Goal: Task Accomplishment & Management: Manage account settings

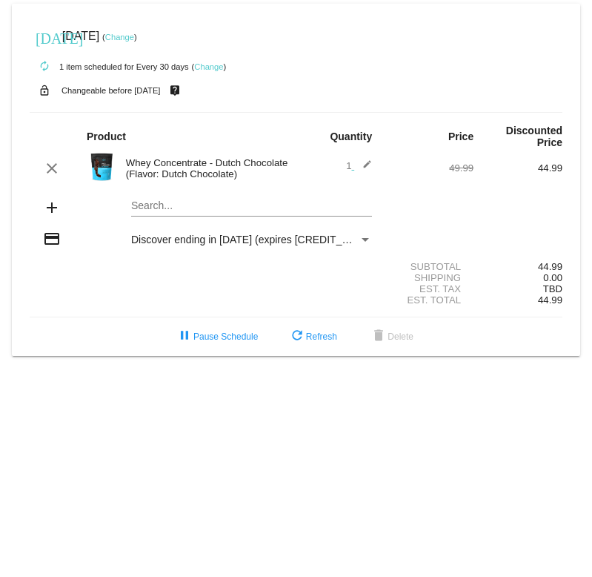
click at [210, 65] on link "Change" at bounding box center [208, 66] width 29 height 9
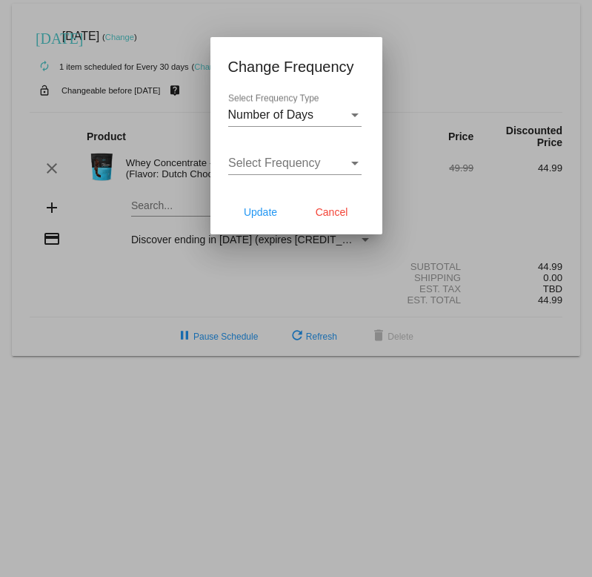
click at [311, 105] on div "Number of Days Select Frequency Type" at bounding box center [294, 109] width 133 height 33
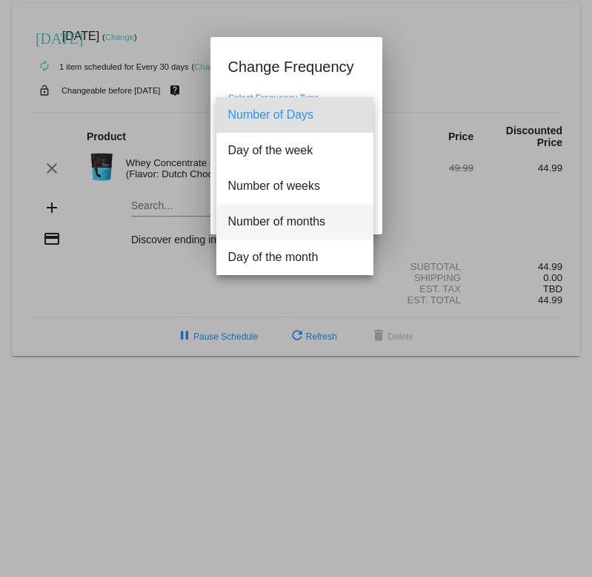
click at [297, 222] on span "Number of months" at bounding box center [294, 222] width 133 height 36
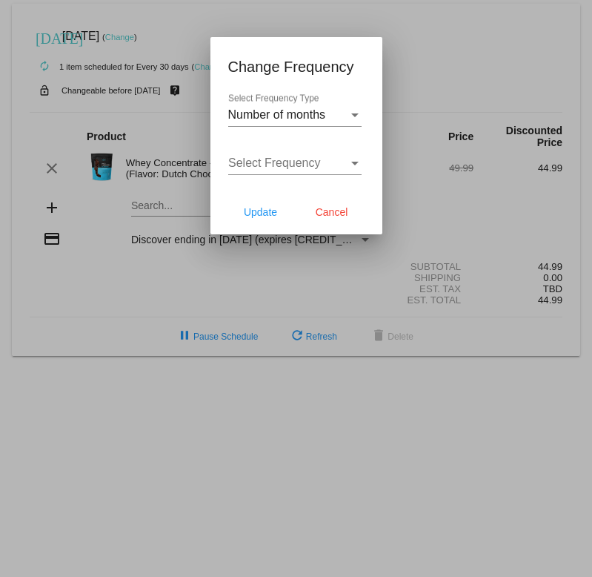
click at [315, 154] on div "Select Frequency Select Frequency" at bounding box center [294, 158] width 133 height 33
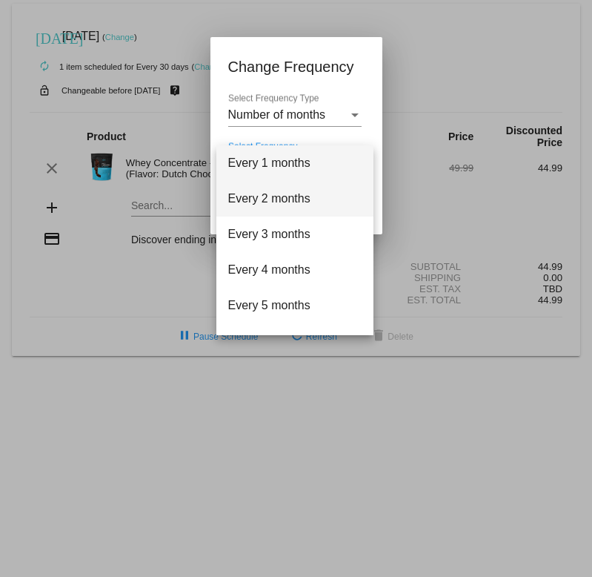
click at [287, 210] on span "Every 2 months" at bounding box center [294, 199] width 133 height 36
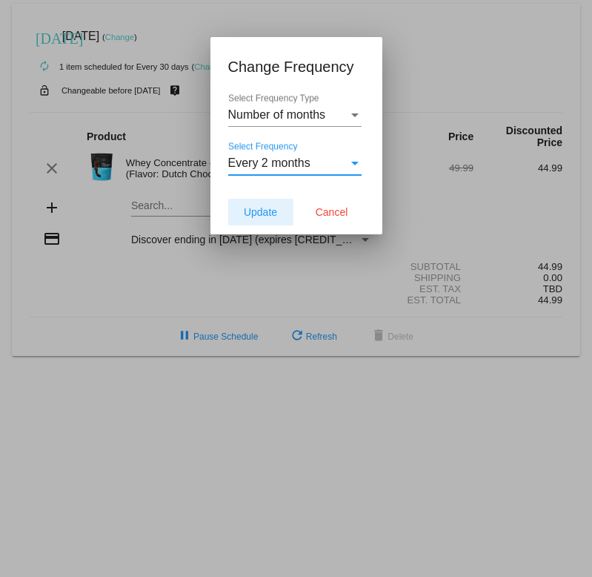
click at [265, 219] on button "Update" at bounding box center [260, 212] width 65 height 27
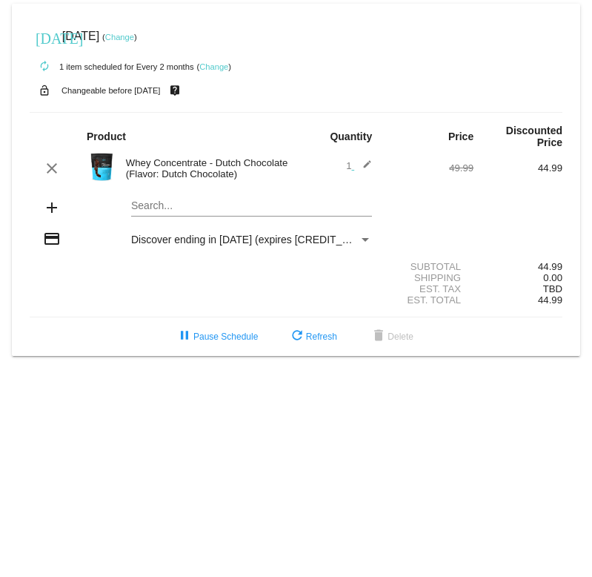
click at [134, 38] on link "Change" at bounding box center [119, 37] width 29 height 9
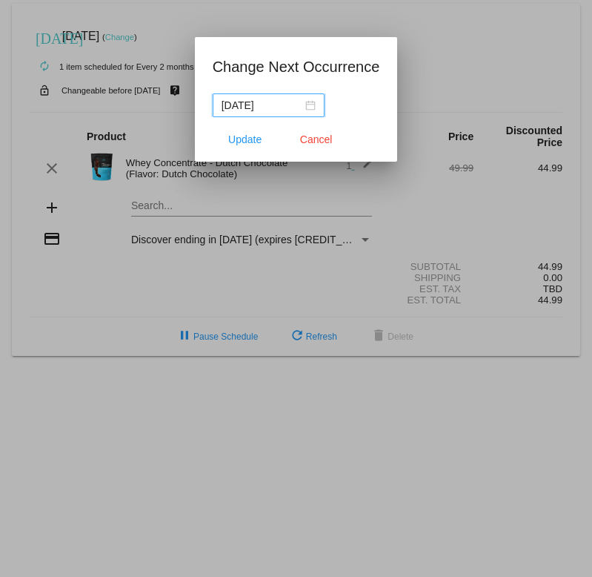
click at [302, 109] on div "[DATE]" at bounding box center [269, 105] width 94 height 16
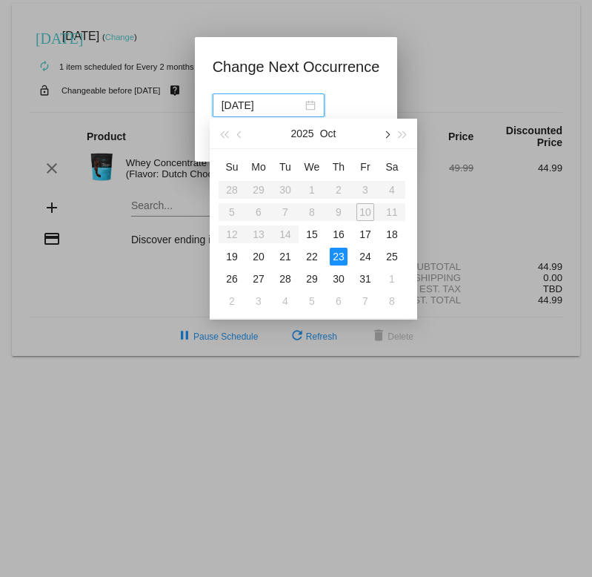
click at [388, 135] on span "button" at bounding box center [386, 134] width 7 height 7
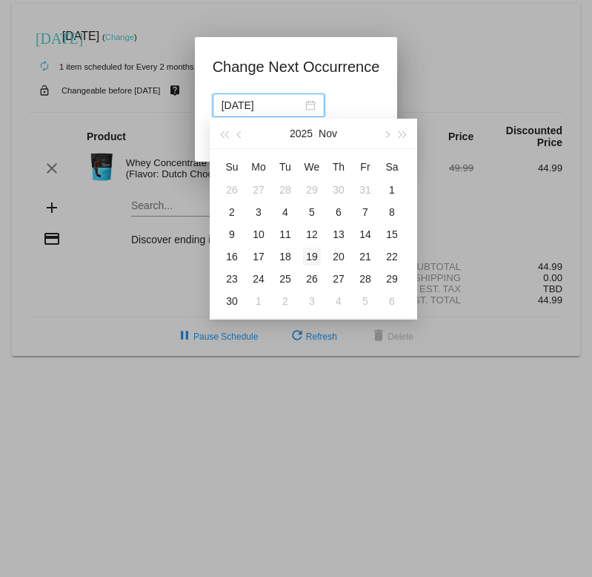
click at [310, 252] on div "19" at bounding box center [312, 257] width 18 height 18
type input "[DATE]"
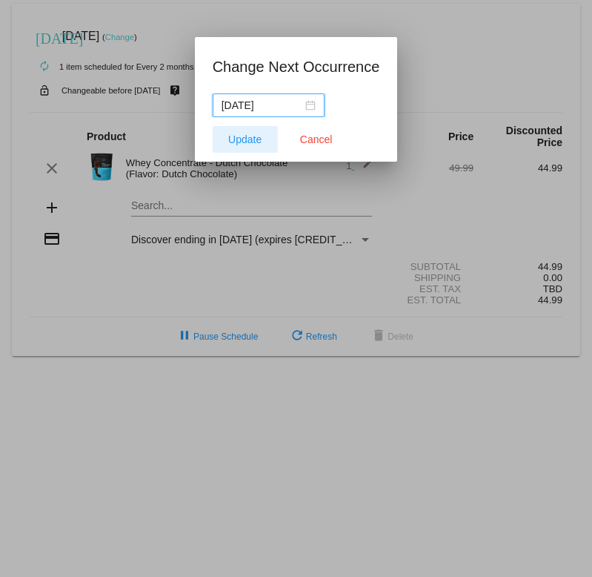
click at [258, 141] on span "Update" at bounding box center [244, 139] width 33 height 12
